Goal: Navigation & Orientation: Go to known website

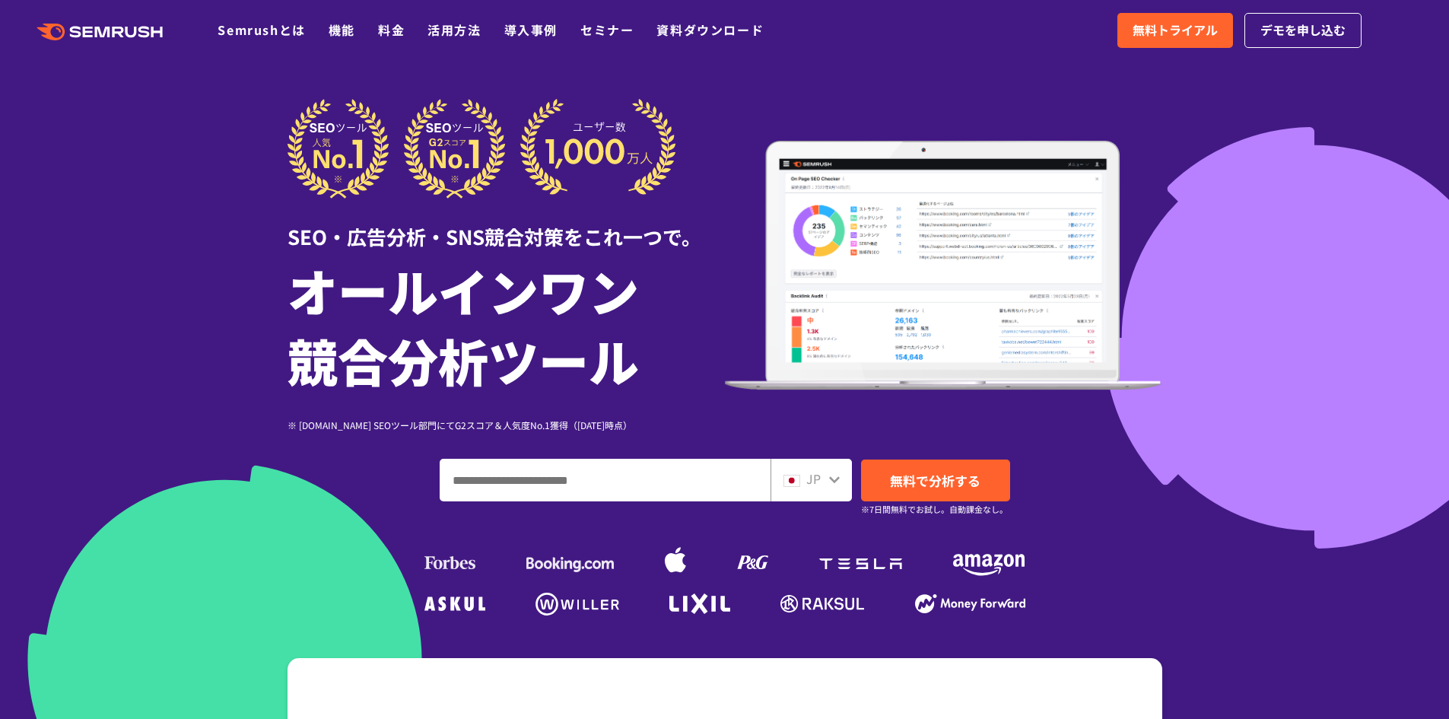
click at [181, 124] on div at bounding box center [724, 424] width 1449 height 848
click at [49, 45] on div ".cls {fill: #FF642D;} .cls {fill: #FF642D;} Semrushとは 機能 料金 活用方法 導入事例 セミナー 資料ダウ…" at bounding box center [724, 31] width 1449 height 46
click at [49, 30] on icon at bounding box center [51, 32] width 28 height 17
